Goal: Information Seeking & Learning: Learn about a topic

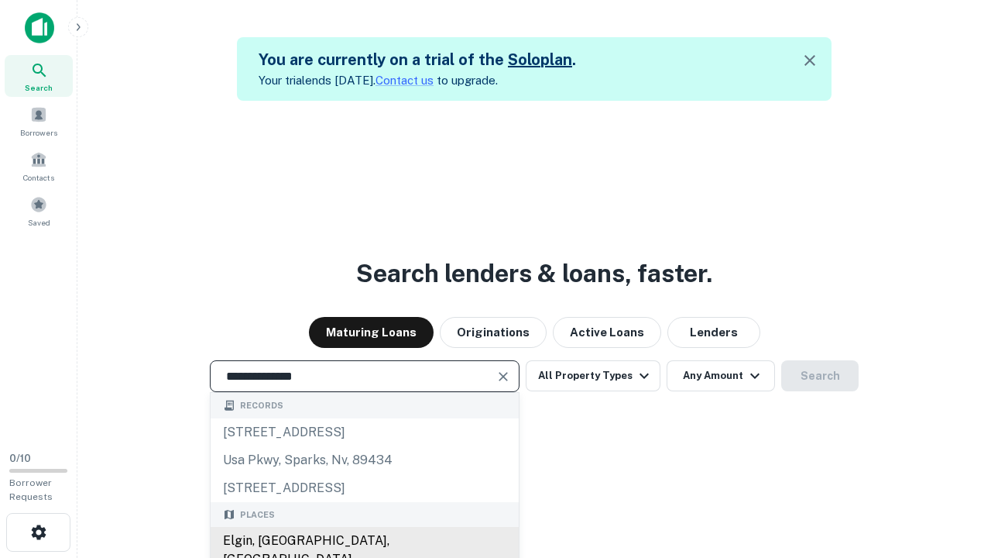
click at [364, 541] on div "Elgin, IL, USA" at bounding box center [365, 550] width 308 height 46
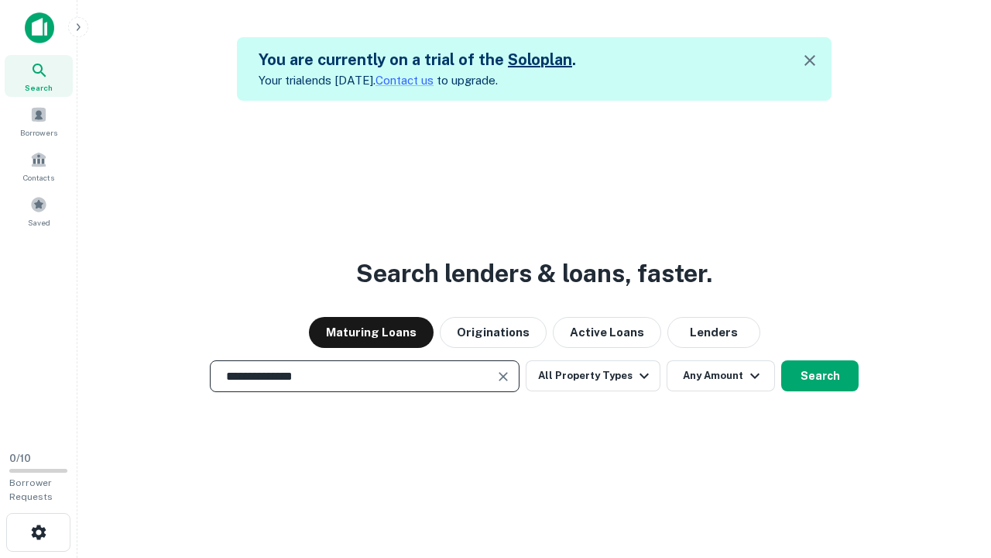
scroll to position [25, 0]
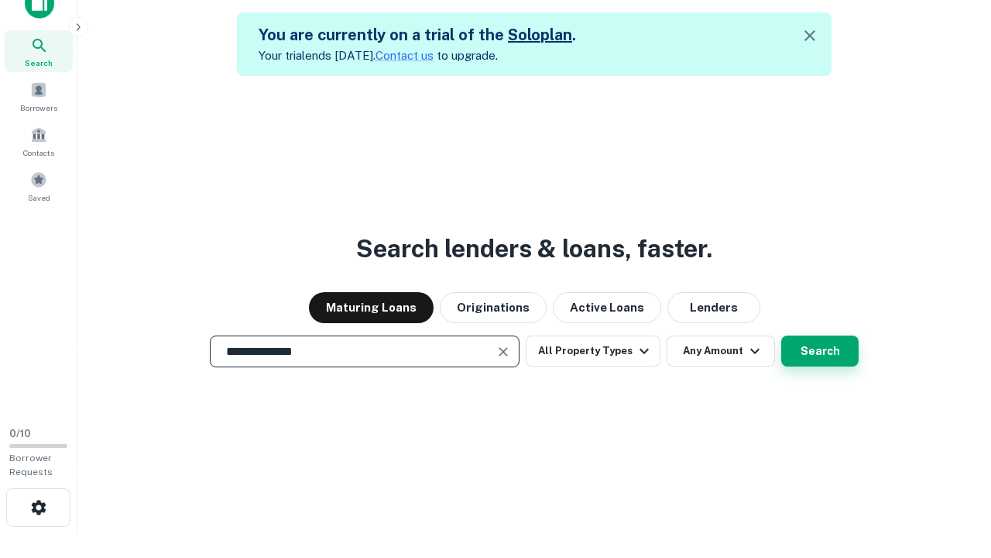
type input "**********"
click at [781, 335] on button "Search" at bounding box center [819, 350] width 77 height 31
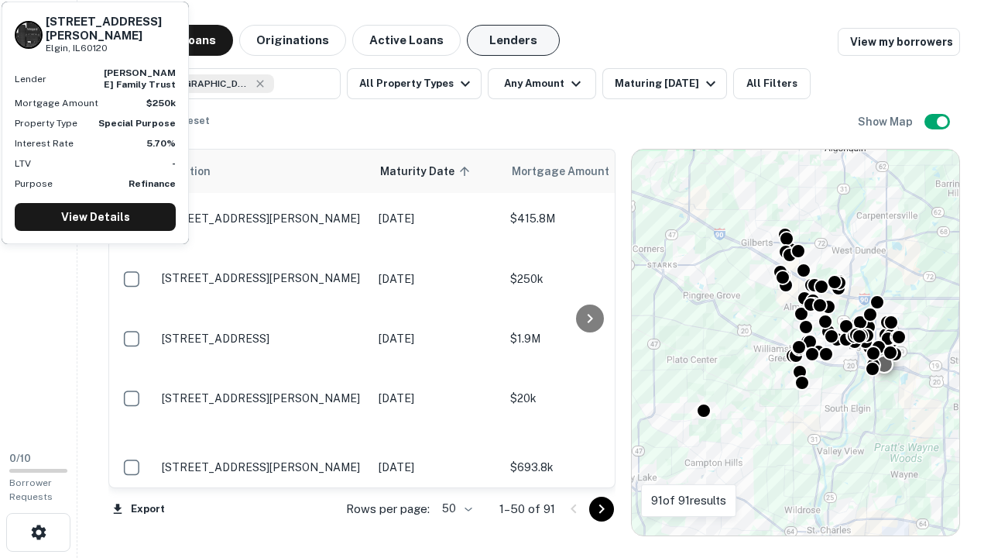
click at [514, 40] on button "Lenders" at bounding box center [513, 40] width 93 height 31
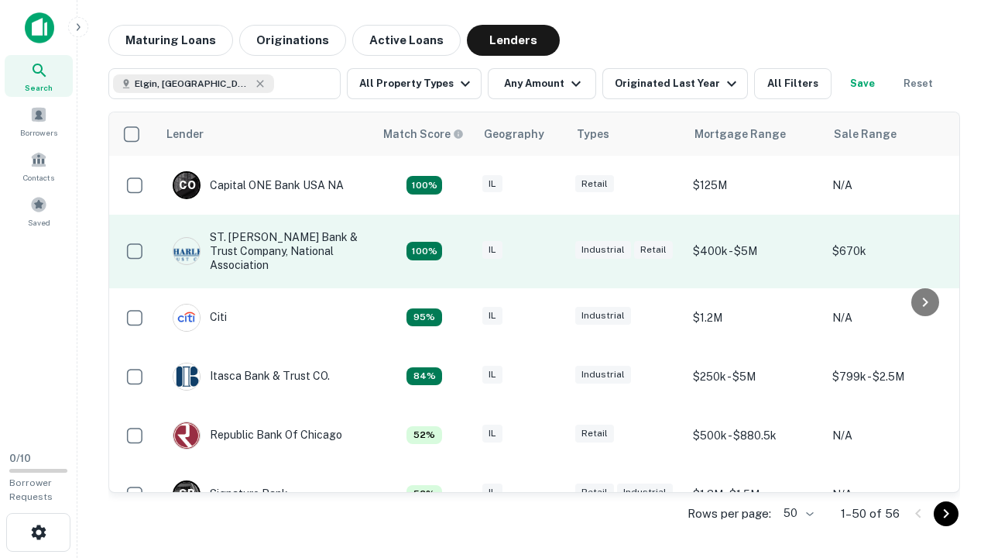
click at [550, 251] on div "IL" at bounding box center [521, 251] width 77 height 21
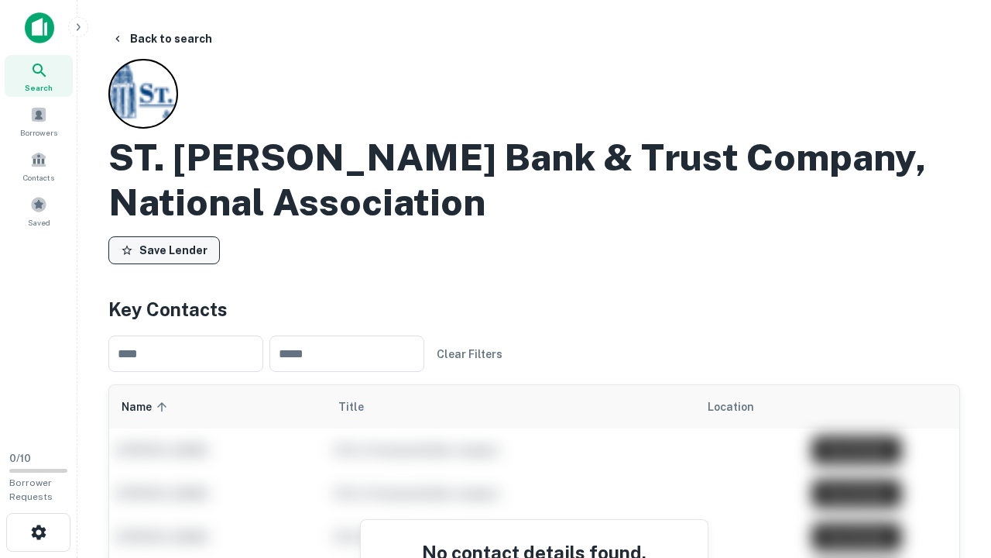
click at [164, 250] on button "Save Lender" at bounding box center [164, 250] width 112 height 28
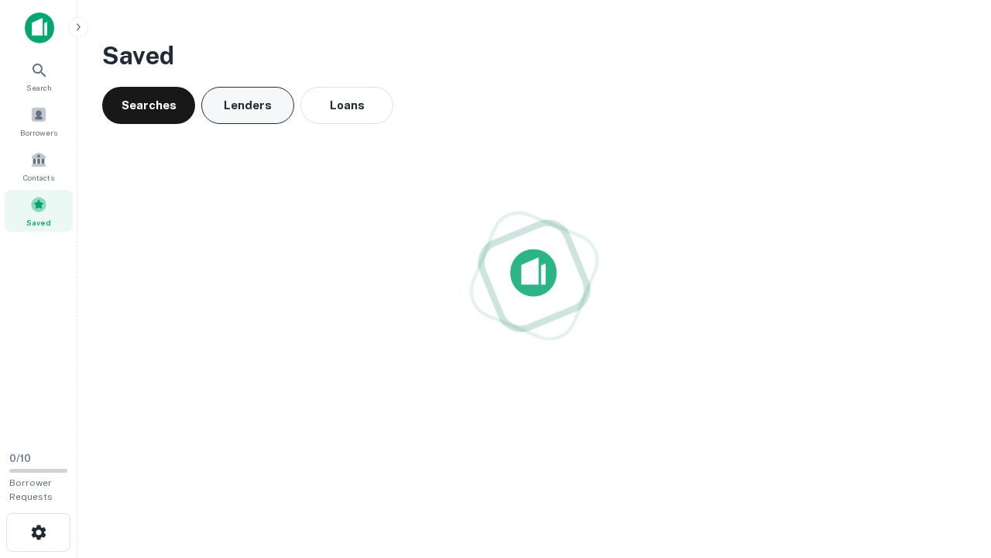
click at [248, 105] on button "Lenders" at bounding box center [247, 105] width 93 height 37
